Goal: Transaction & Acquisition: Book appointment/travel/reservation

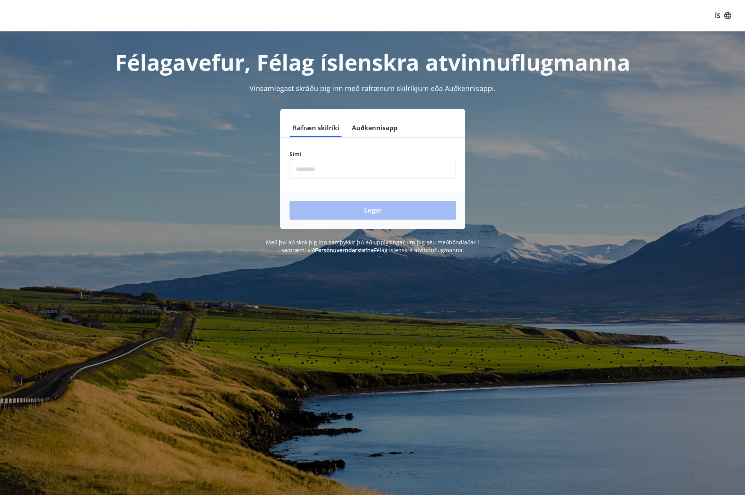
click at [339, 171] on input "phone" at bounding box center [373, 169] width 166 height 19
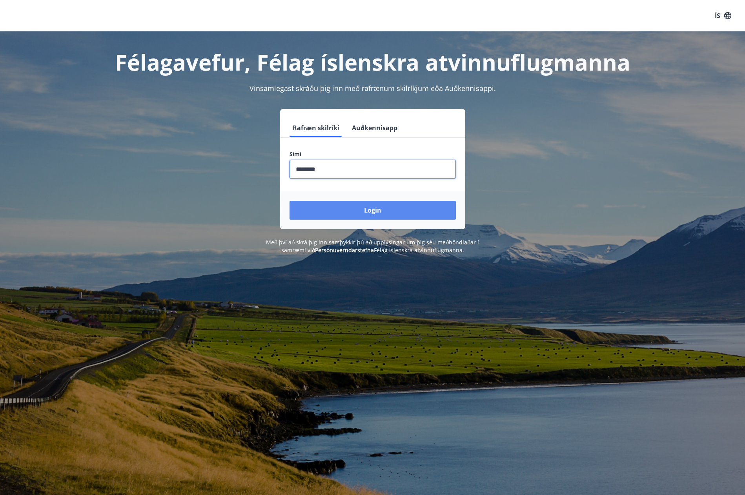
type input "********"
click at [385, 211] on button "Login" at bounding box center [373, 210] width 166 height 19
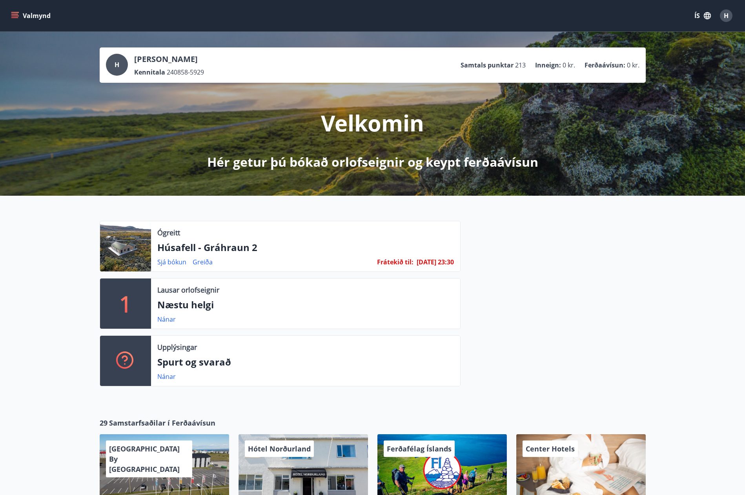
click at [136, 250] on div at bounding box center [125, 246] width 51 height 50
click at [202, 262] on link "Greiða" at bounding box center [203, 262] width 20 height 9
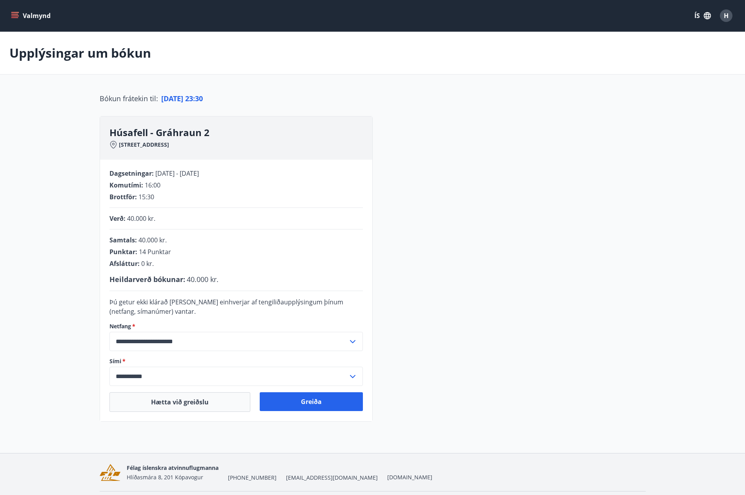
scroll to position [24, 0]
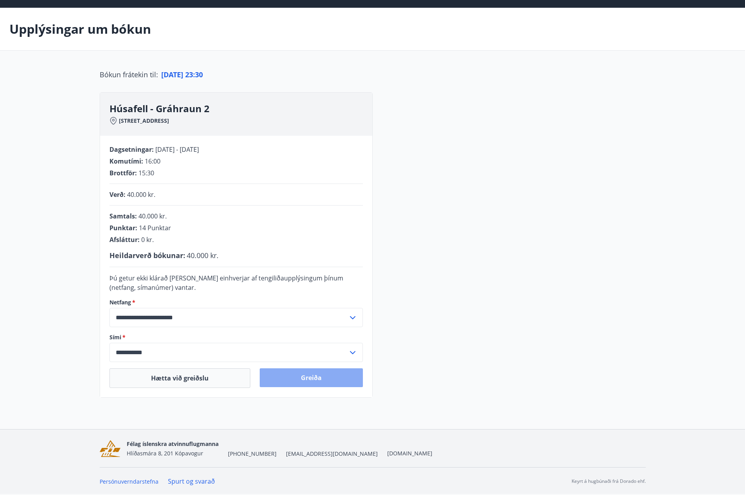
click at [336, 374] on button "Greiða" at bounding box center [311, 378] width 103 height 19
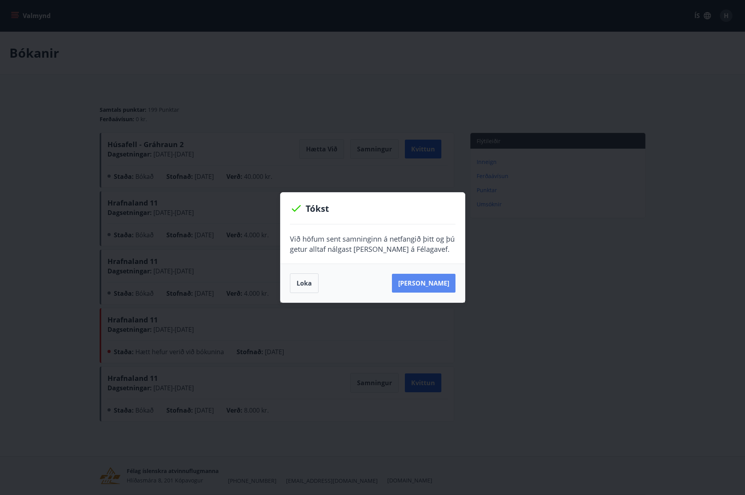
click at [422, 282] on button "[PERSON_NAME]" at bounding box center [424, 283] width 64 height 19
click at [423, 281] on button "[PERSON_NAME]" at bounding box center [424, 283] width 64 height 19
click at [427, 280] on button "[PERSON_NAME]" at bounding box center [424, 283] width 64 height 19
click at [299, 286] on button "Loka" at bounding box center [304, 284] width 29 height 20
